Goal: Book appointment/travel/reservation

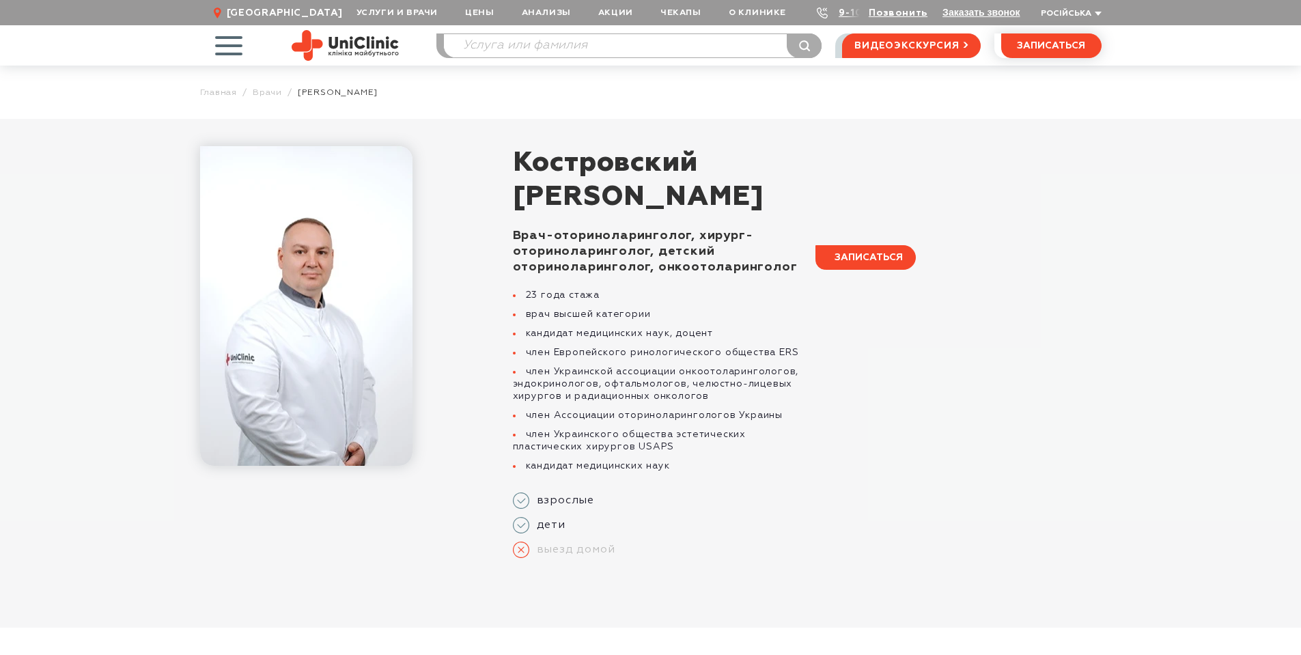
click at [860, 257] on span "записаться" at bounding box center [869, 258] width 68 height 10
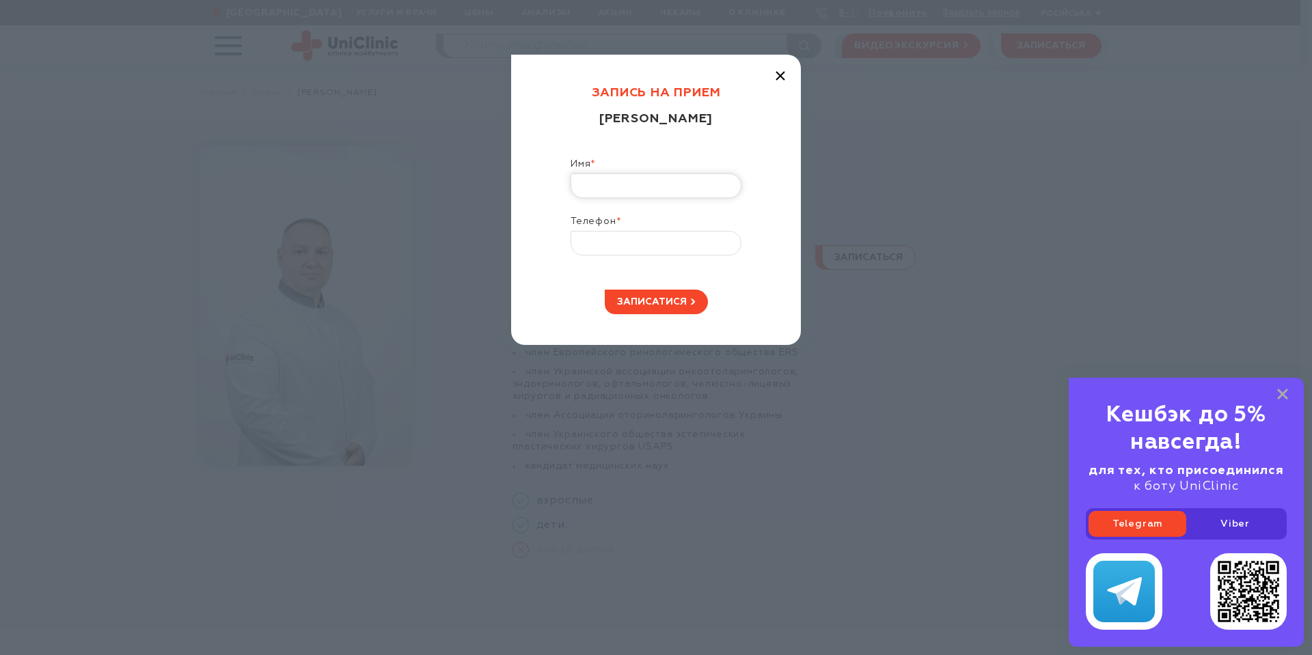
click at [617, 197] on input "Имя *" at bounding box center [655, 186] width 171 height 25
type input "[PERSON_NAME]"
click at [585, 255] on input "Телефон *" at bounding box center [655, 243] width 171 height 25
type input "[PHONE_NUMBER]"
click at [641, 314] on button "записатися" at bounding box center [656, 302] width 103 height 25
